Goal: Task Accomplishment & Management: Manage account settings

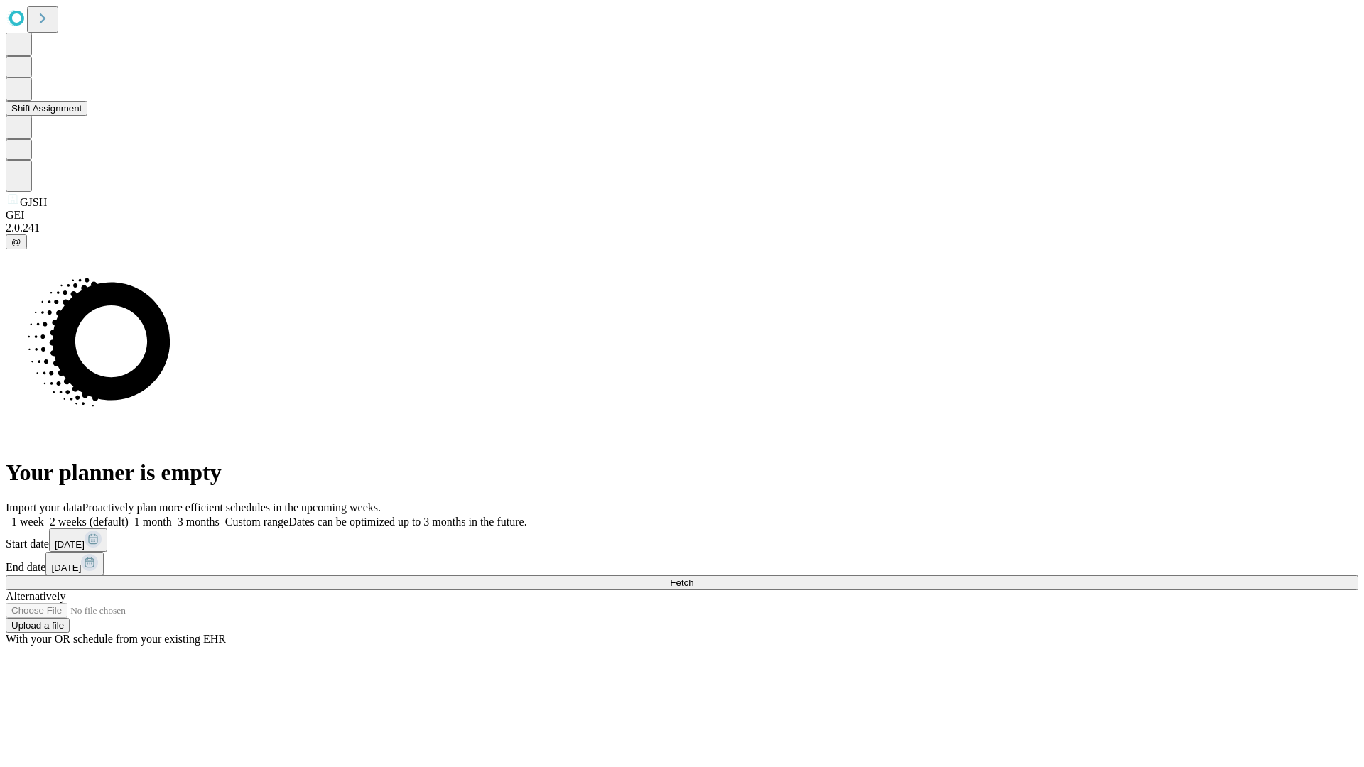
click at [87, 116] on button "Shift Assignment" at bounding box center [47, 108] width 82 height 15
